Goal: Information Seeking & Learning: Learn about a topic

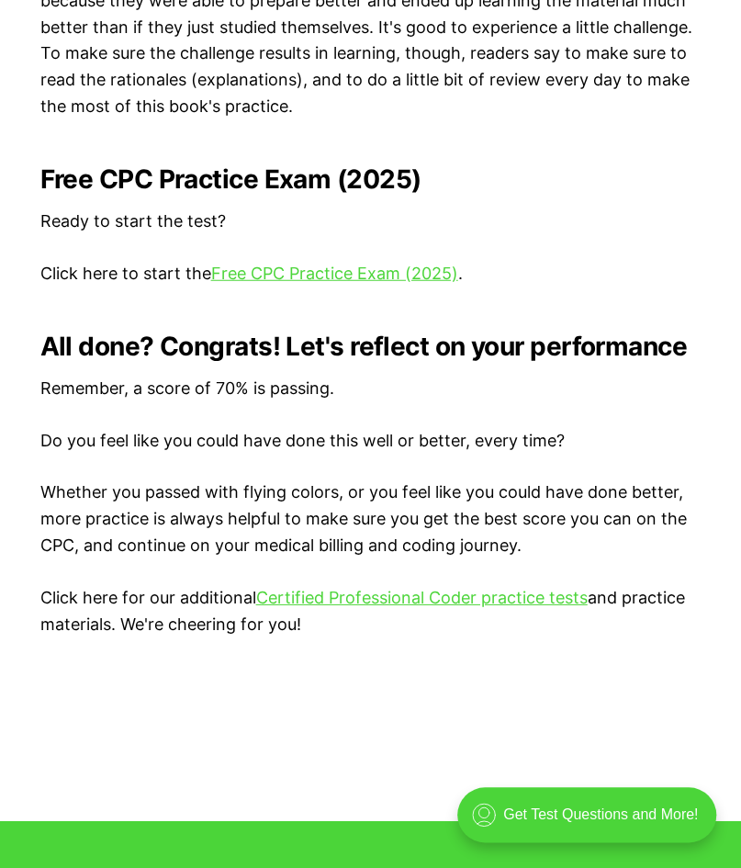
scroll to position [3591, 0]
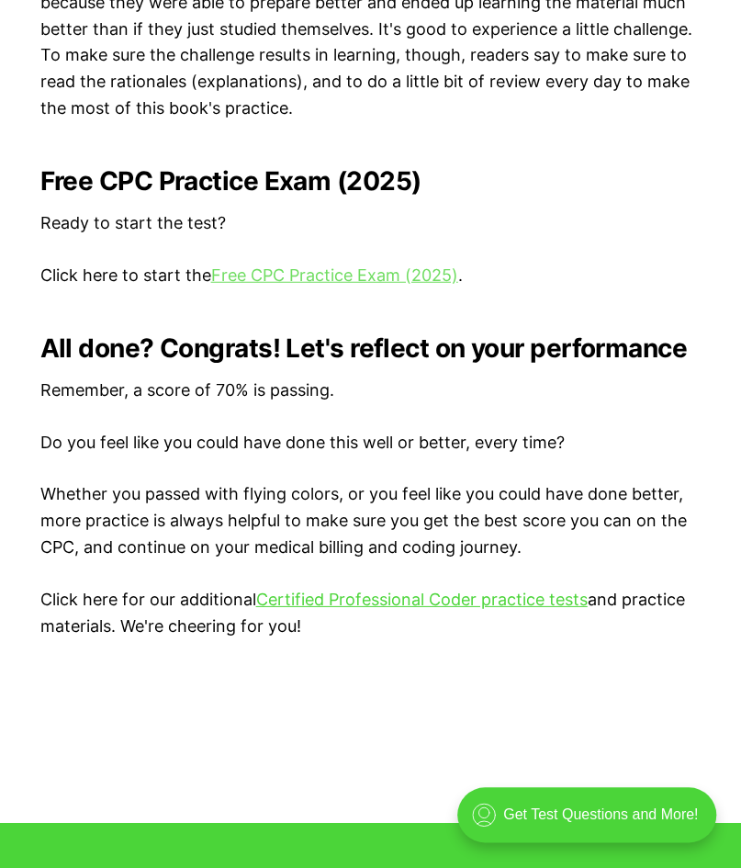
click at [255, 275] on link "Free CPC Practice Exam (2025)" at bounding box center [334, 274] width 247 height 19
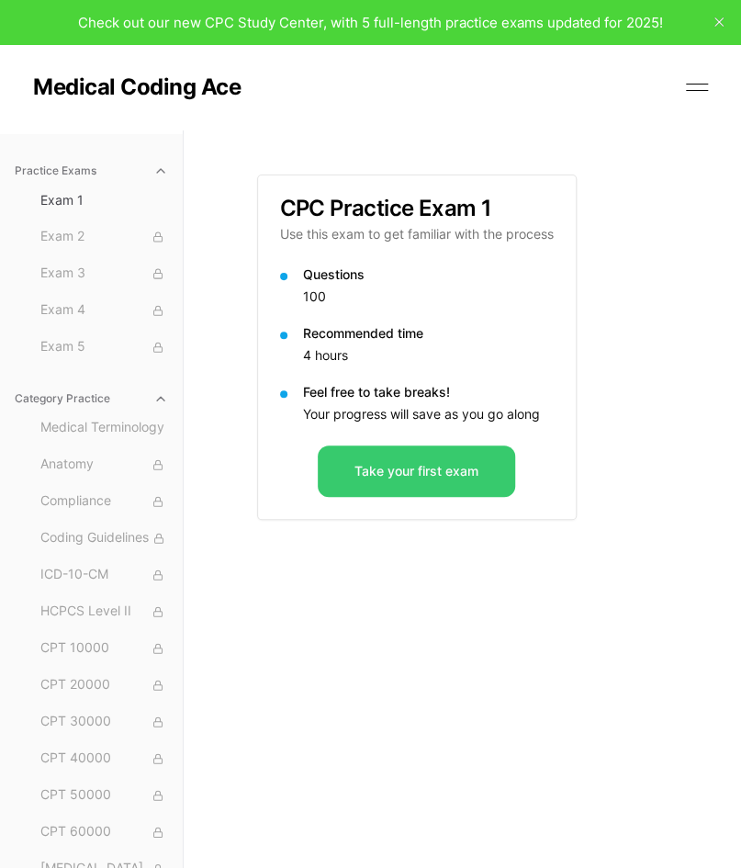
click at [362, 472] on button "Take your first exam" at bounding box center [416, 470] width 197 height 51
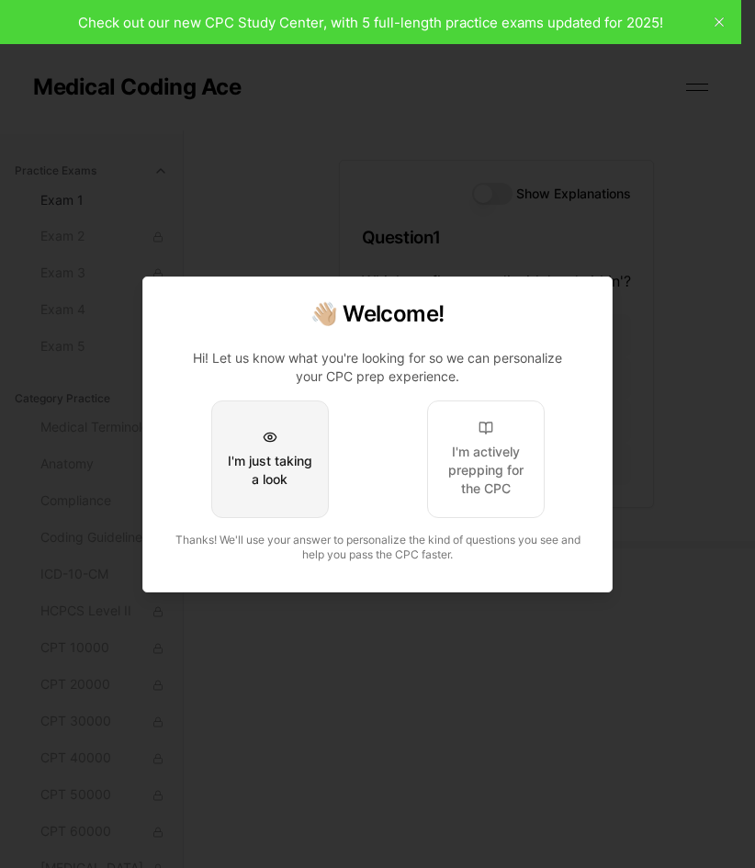
click at [282, 453] on div "I'm just taking a look" at bounding box center [270, 470] width 86 height 37
